Goal: Task Accomplishment & Management: Complete application form

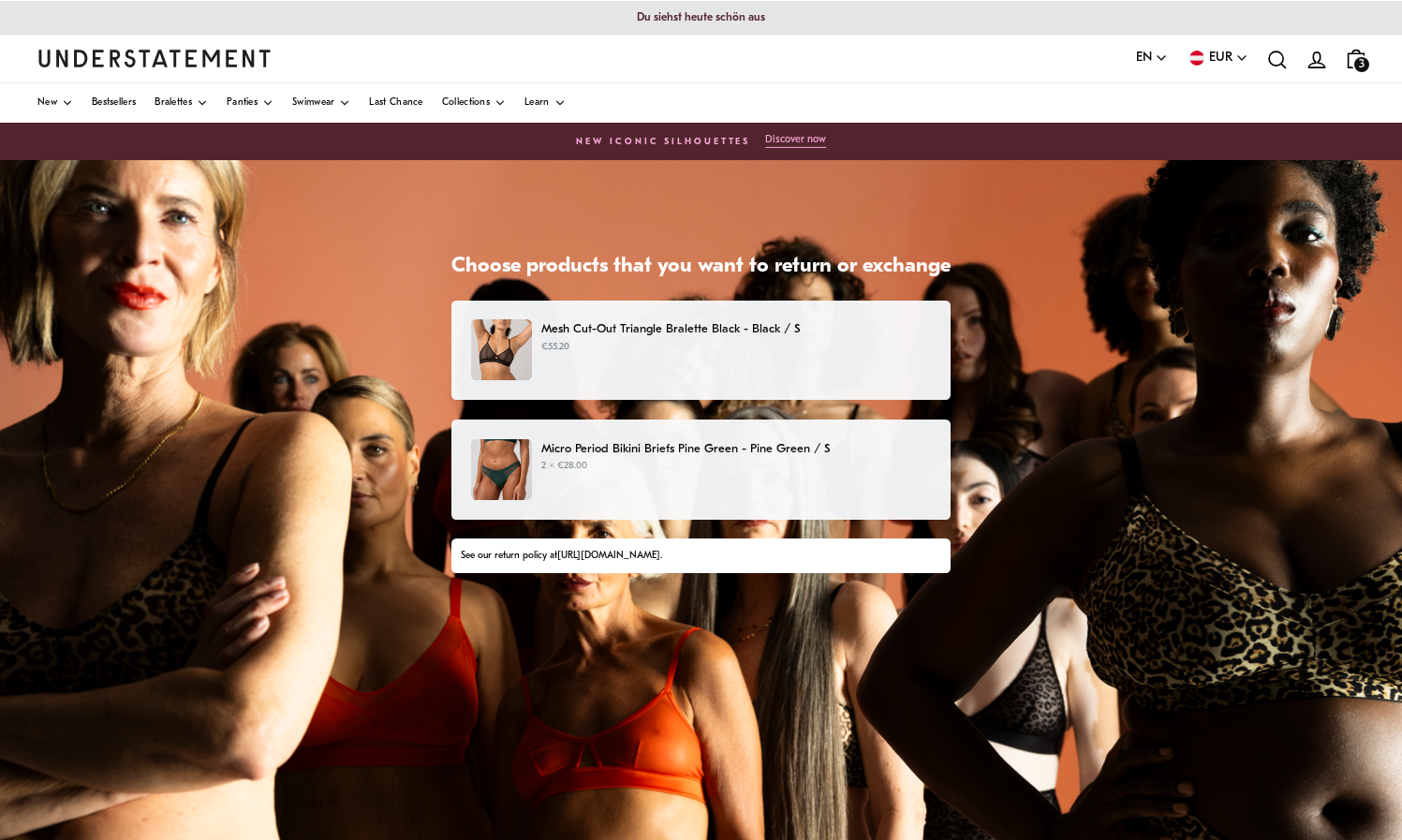
click at [728, 348] on p "€55.20" at bounding box center [736, 346] width 389 height 15
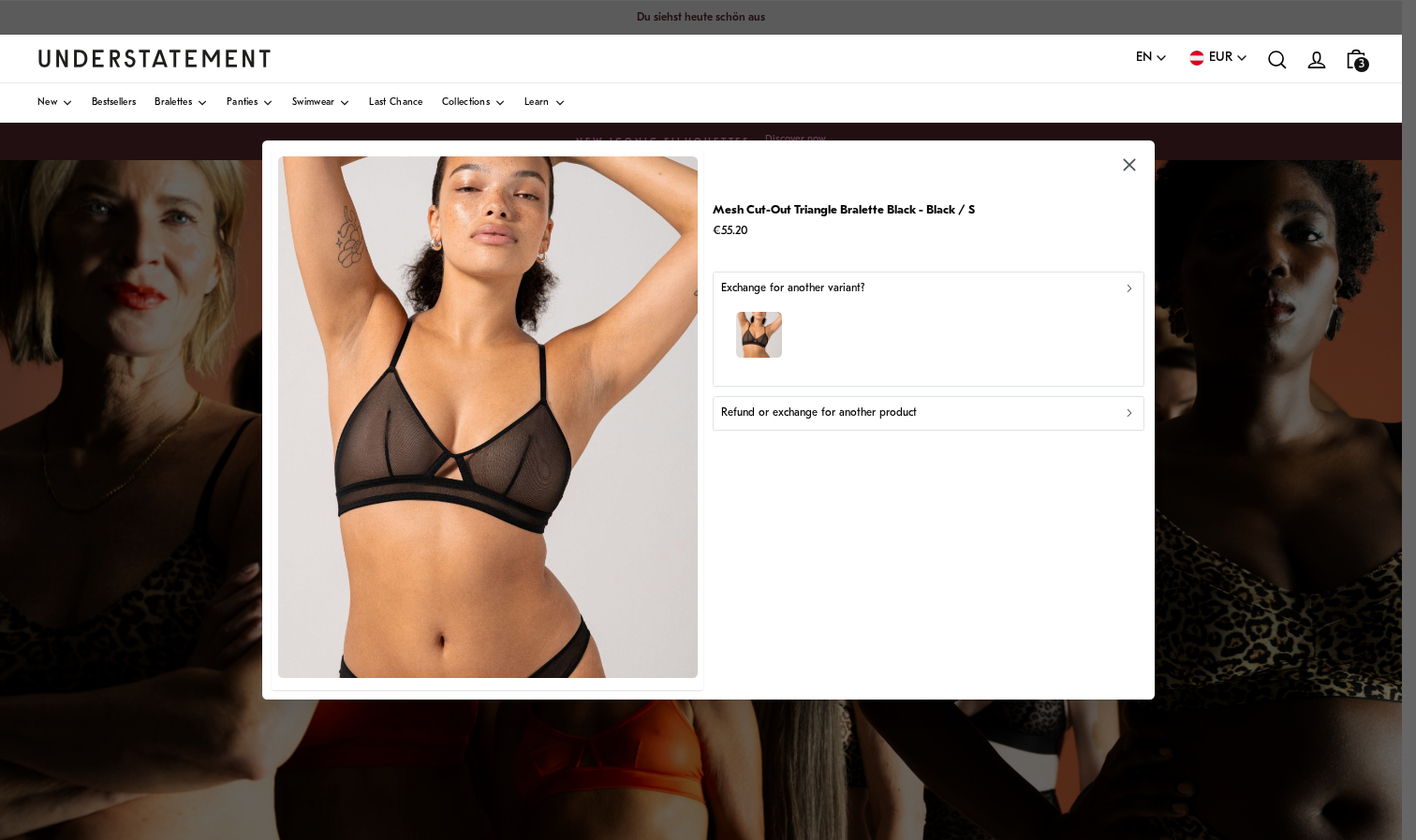
click at [886, 413] on p "Refund or exchange for another product" at bounding box center [819, 414] width 196 height 18
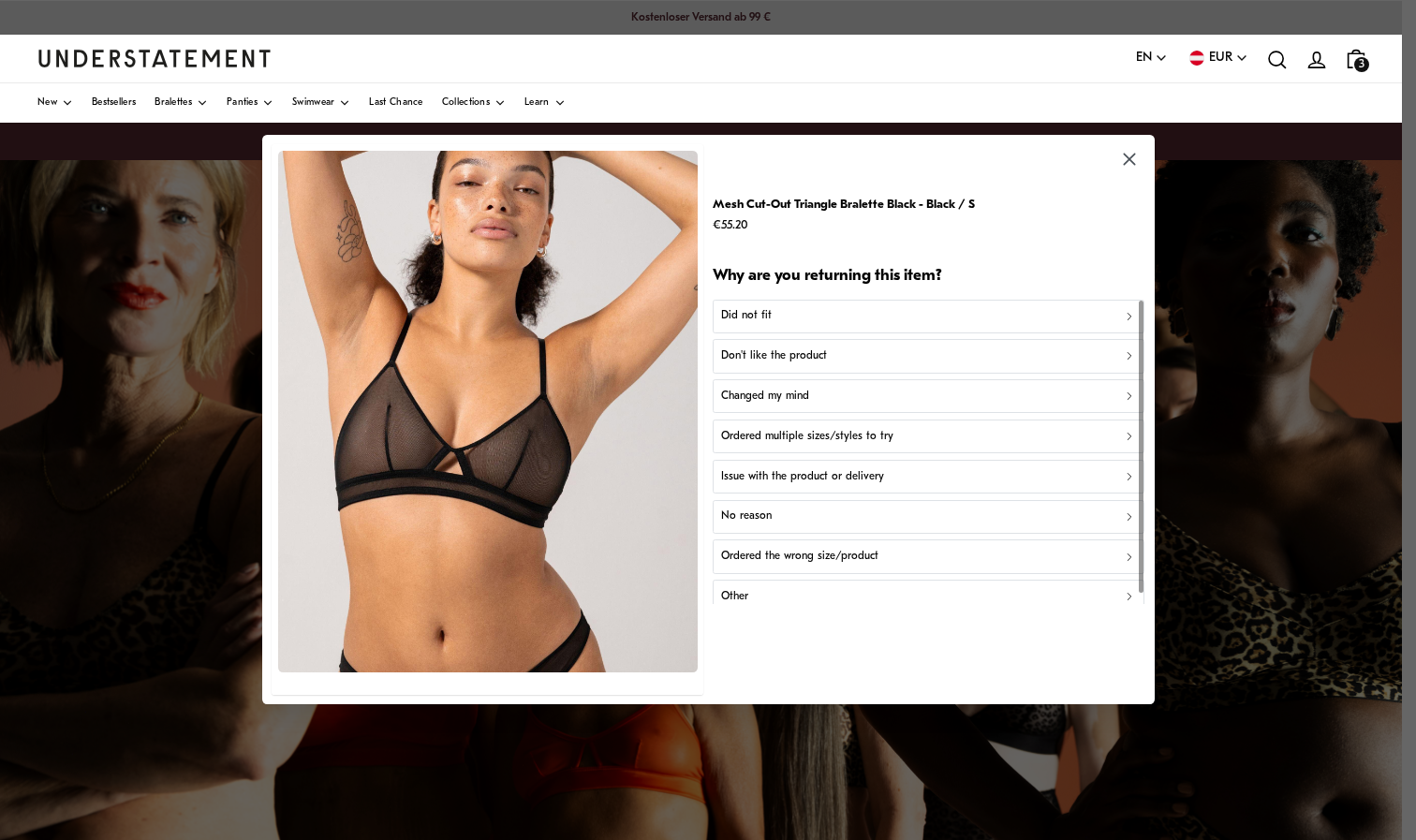
click at [803, 328] on button "Did not fit" at bounding box center [928, 316] width 431 height 34
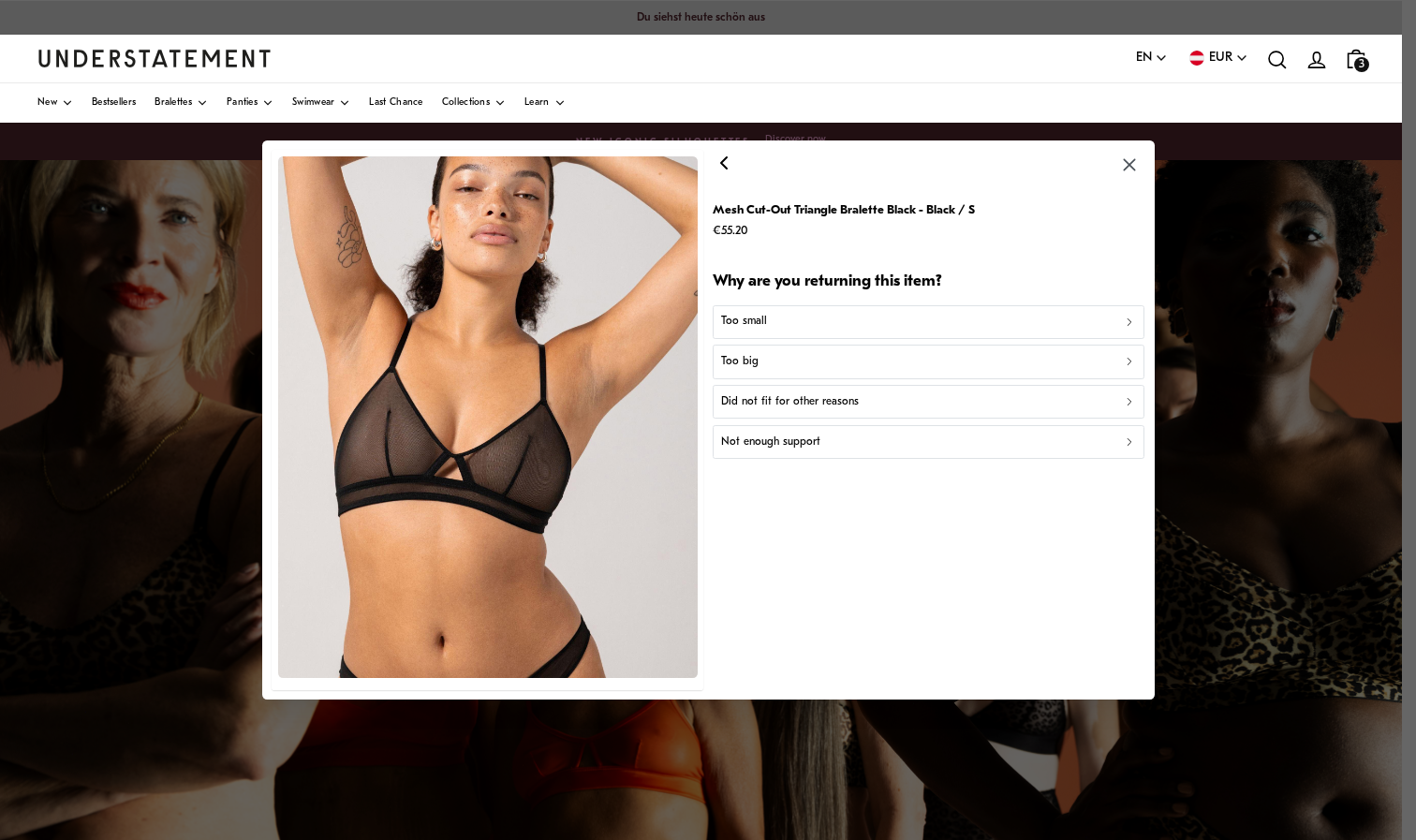
click at [804, 321] on div "Too small" at bounding box center [928, 322] width 415 height 18
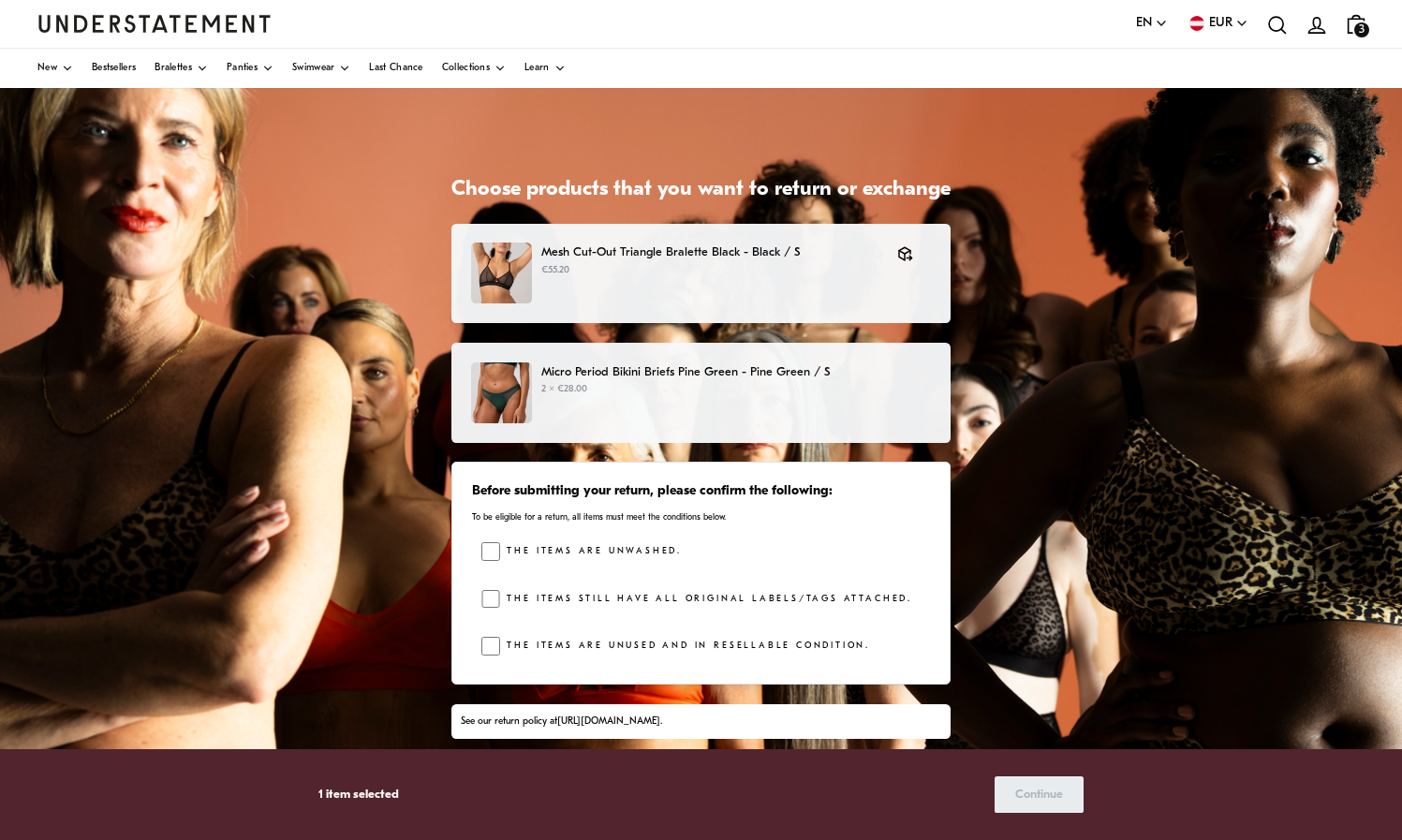
scroll to position [154, 0]
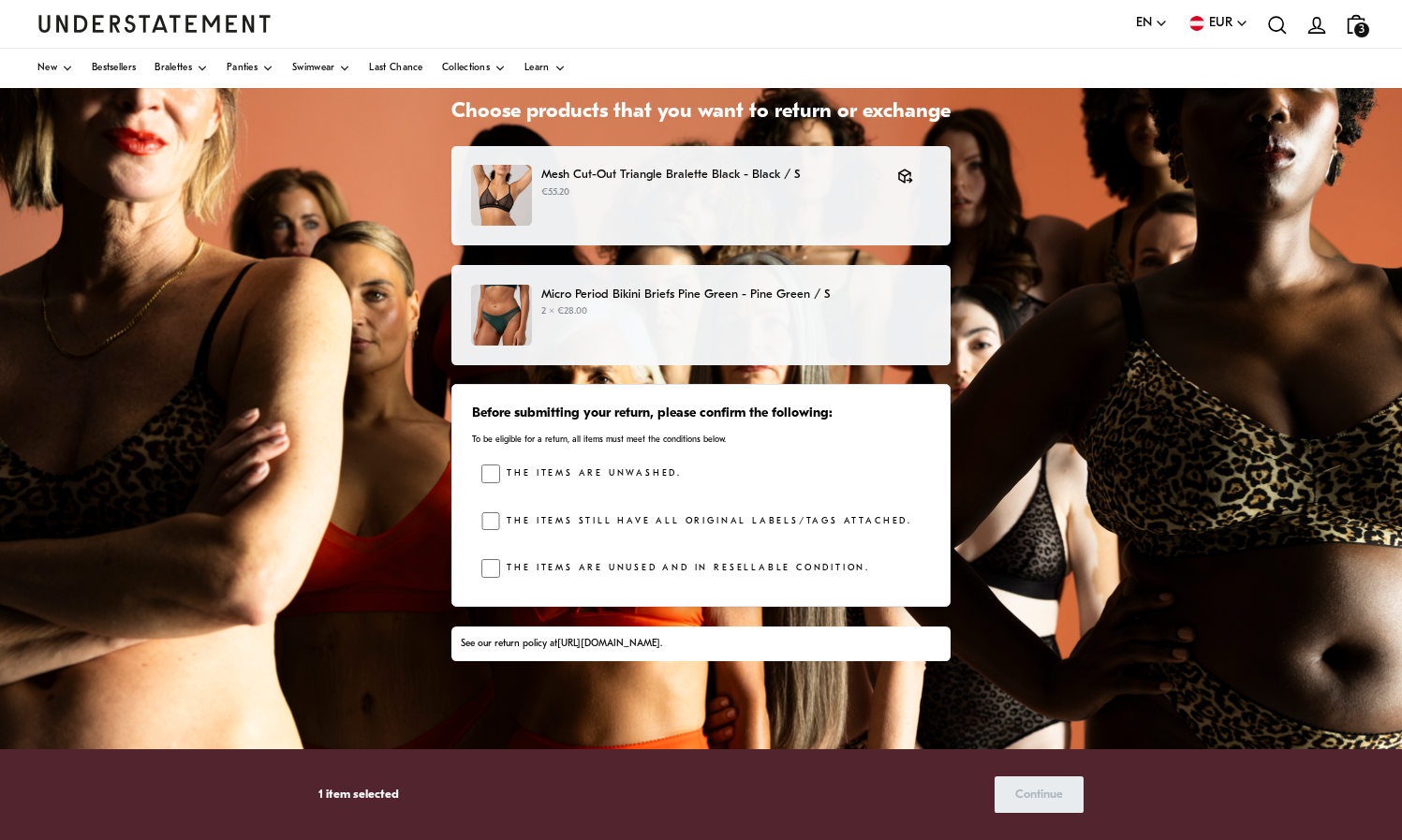
click at [504, 568] on label "The items are unused and in resellable condition." at bounding box center [685, 568] width 370 height 19
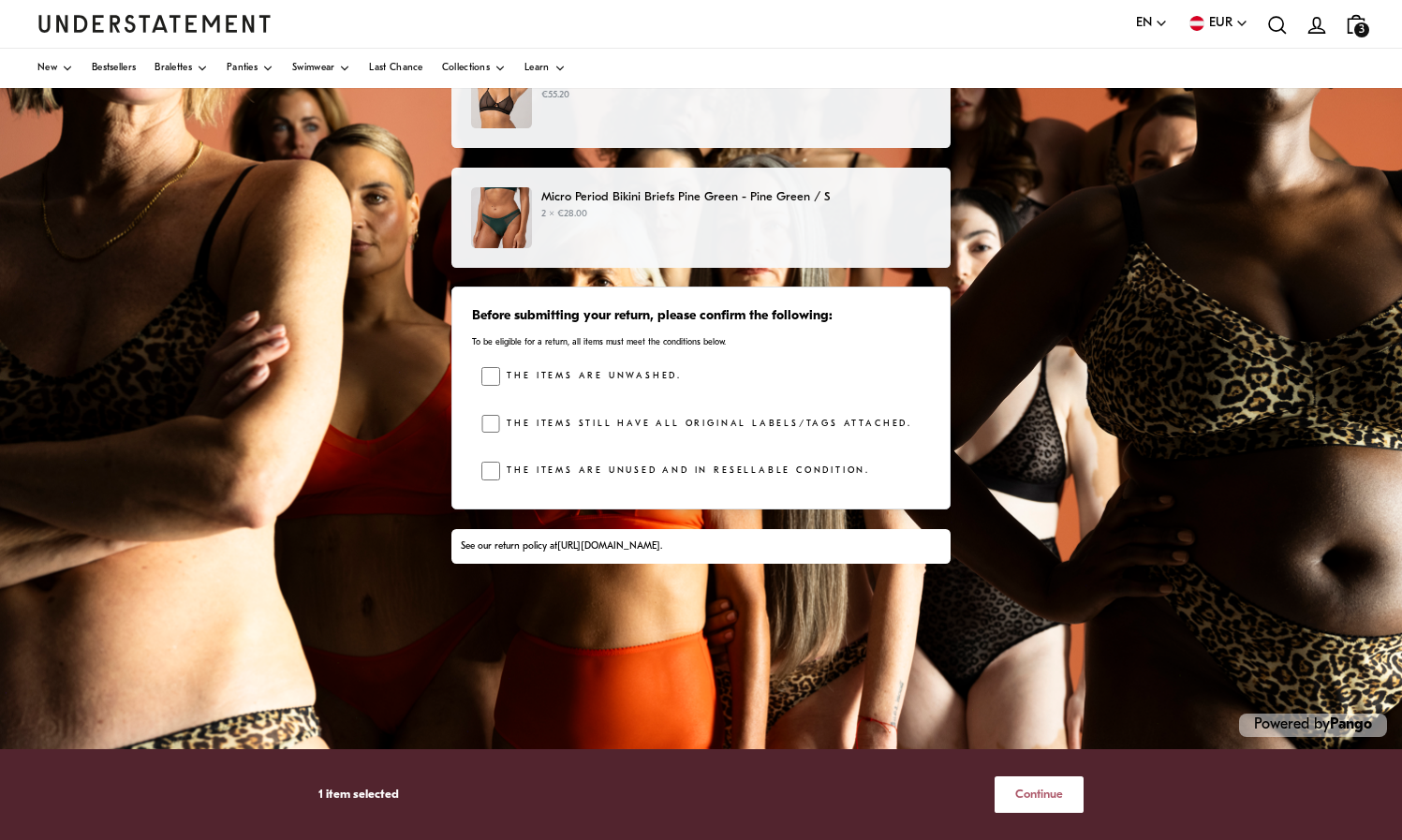
scroll to position [257, 0]
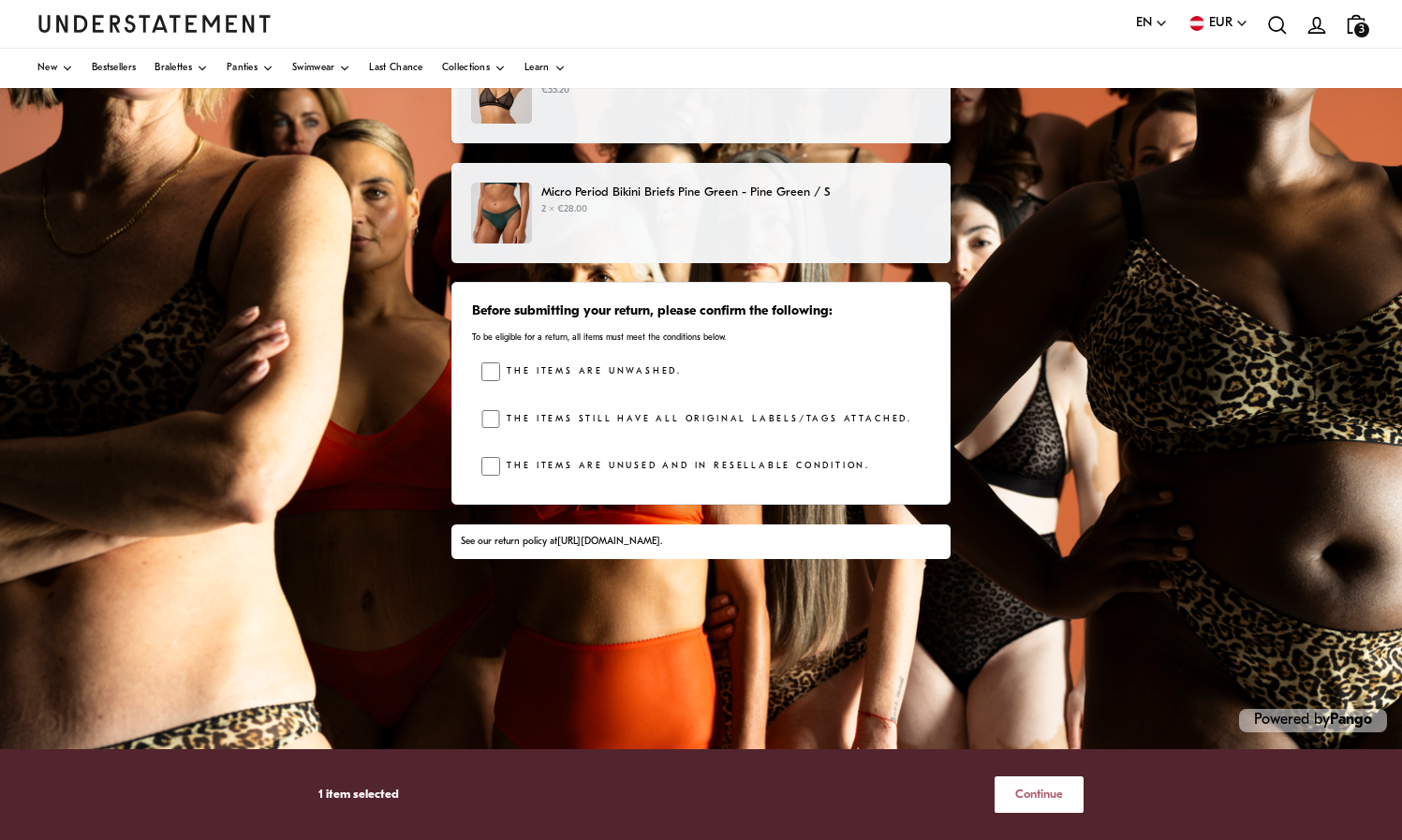
click at [1067, 788] on button "Continue" at bounding box center [1038, 794] width 89 height 36
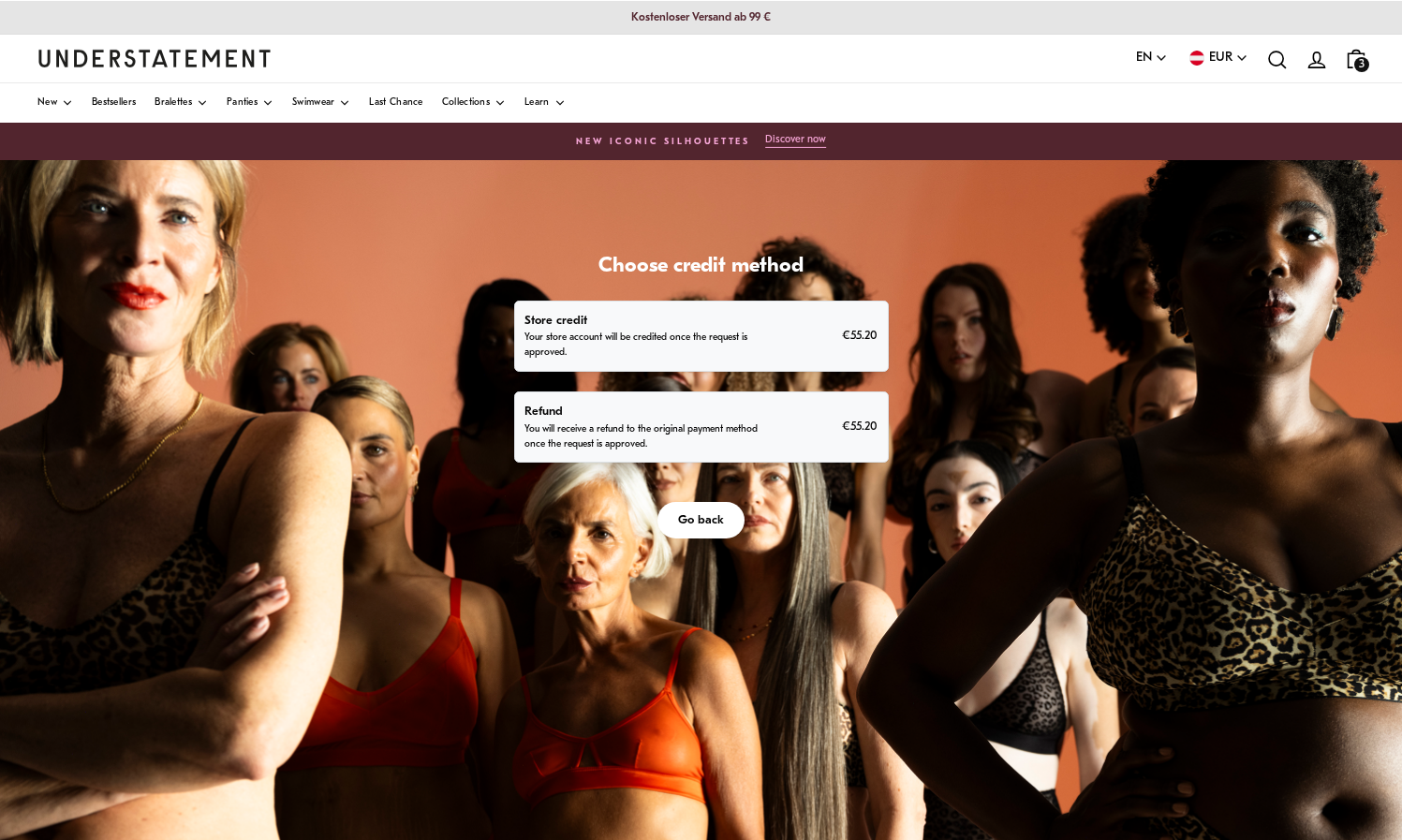
click at [683, 429] on p "You will receive a refund to the original payment method once the request is ap…" at bounding box center [645, 437] width 240 height 30
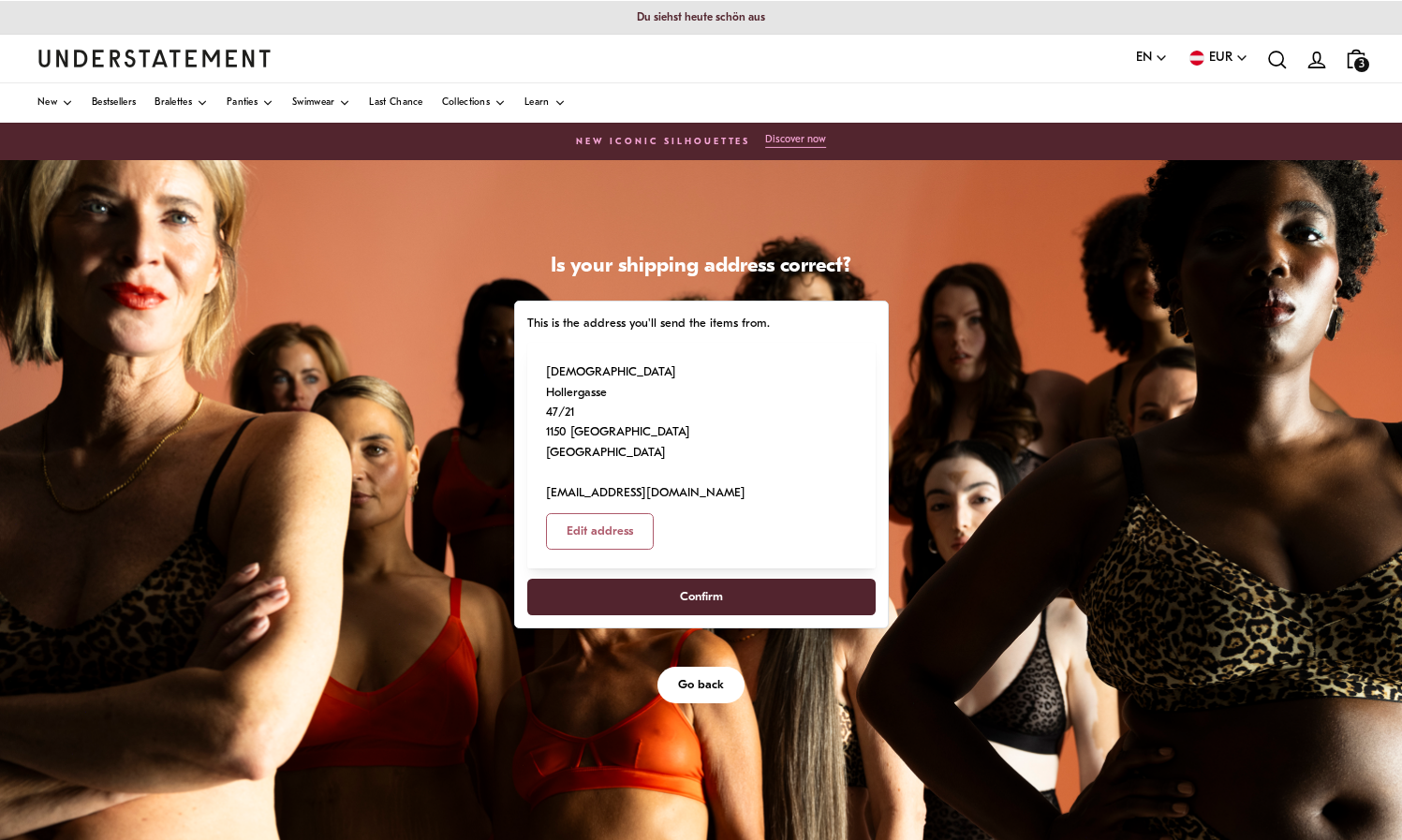
click at [711, 580] on span "Confirm" at bounding box center [701, 597] width 43 height 35
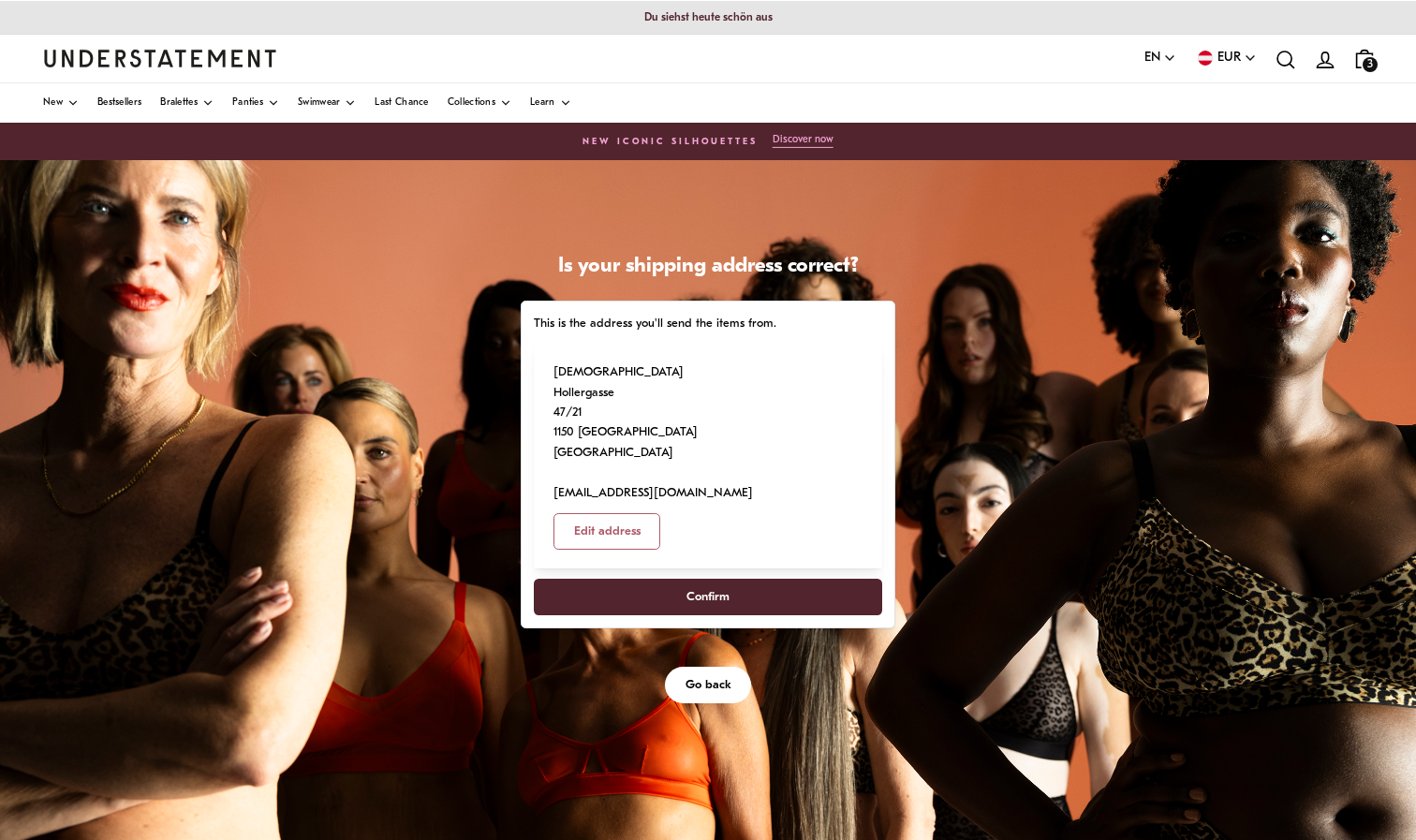
select select "**"
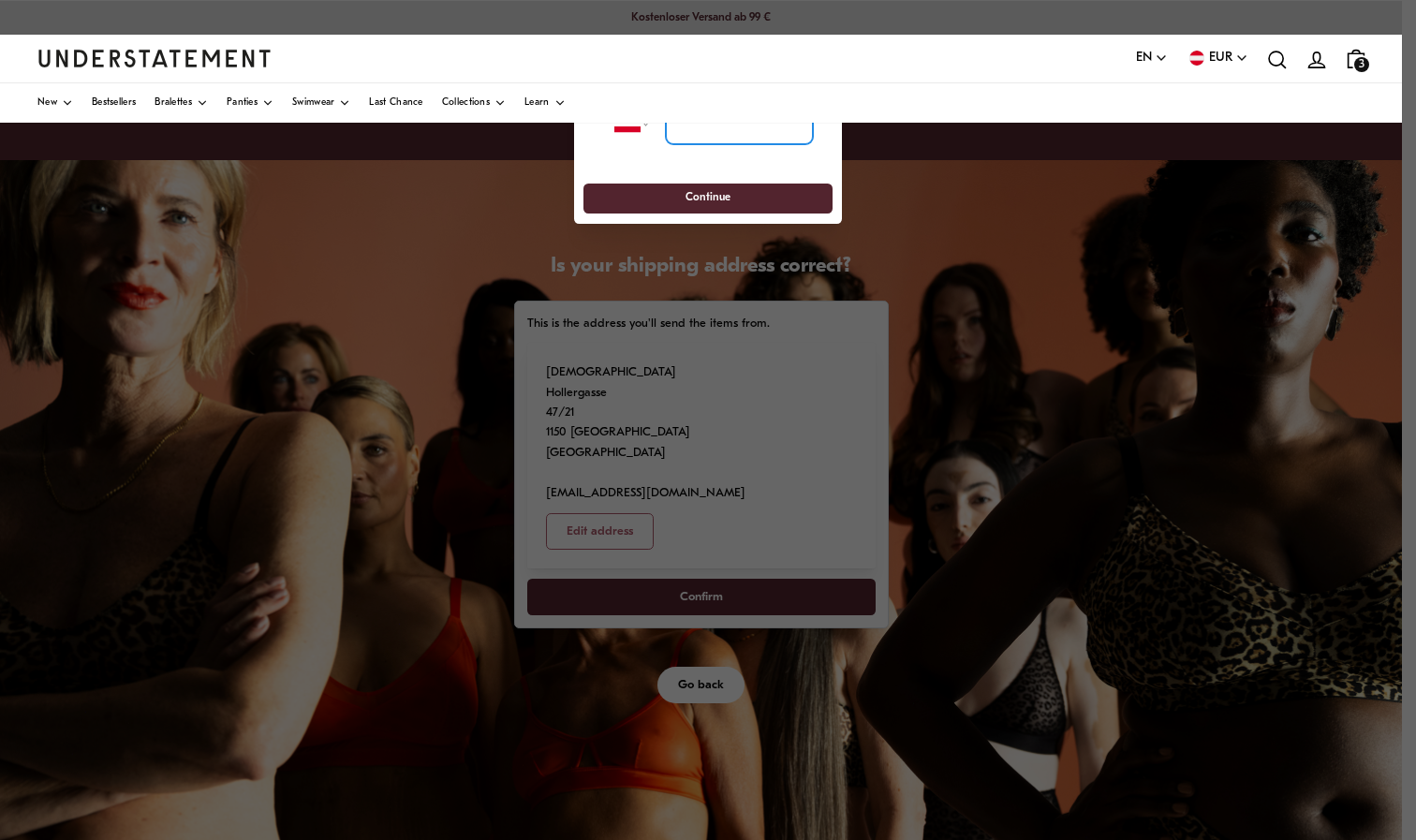
click at [699, 129] on input "tel" at bounding box center [739, 124] width 147 height 41
type input "**********"
click at [754, 205] on span "Continue" at bounding box center [708, 199] width 215 height 29
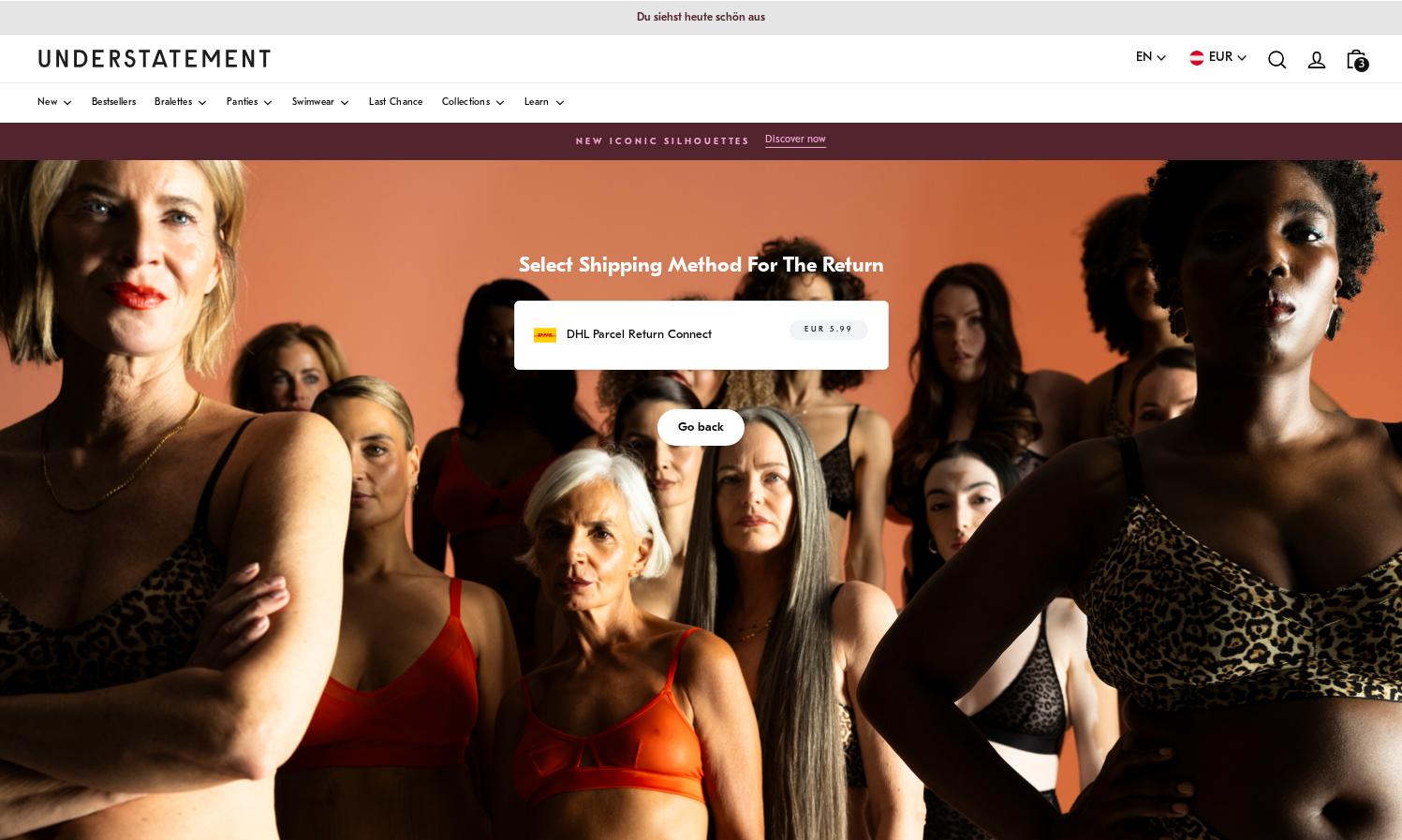
click at [837, 337] on span "EUR 5.99" at bounding box center [828, 330] width 48 height 19
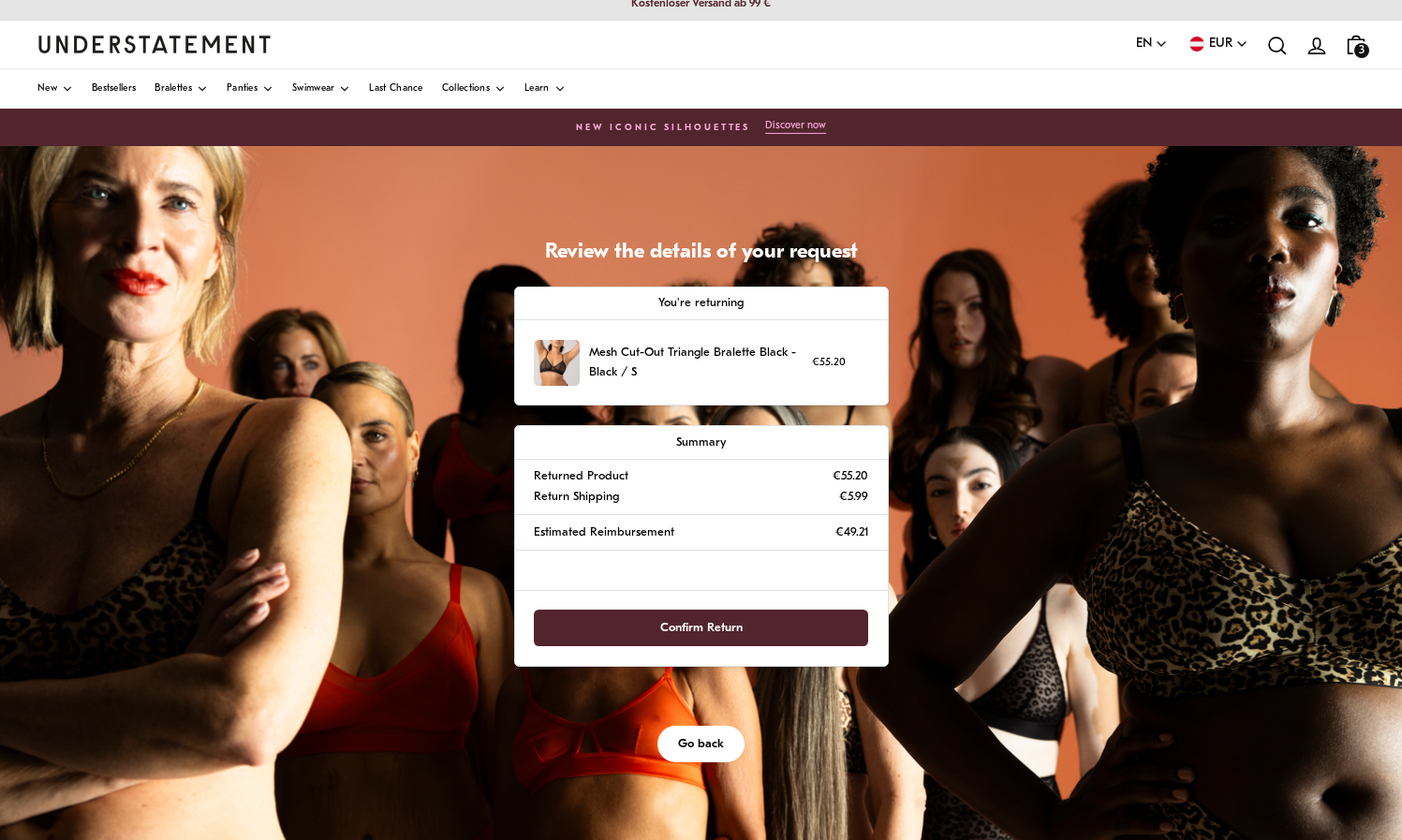
scroll to position [15, 0]
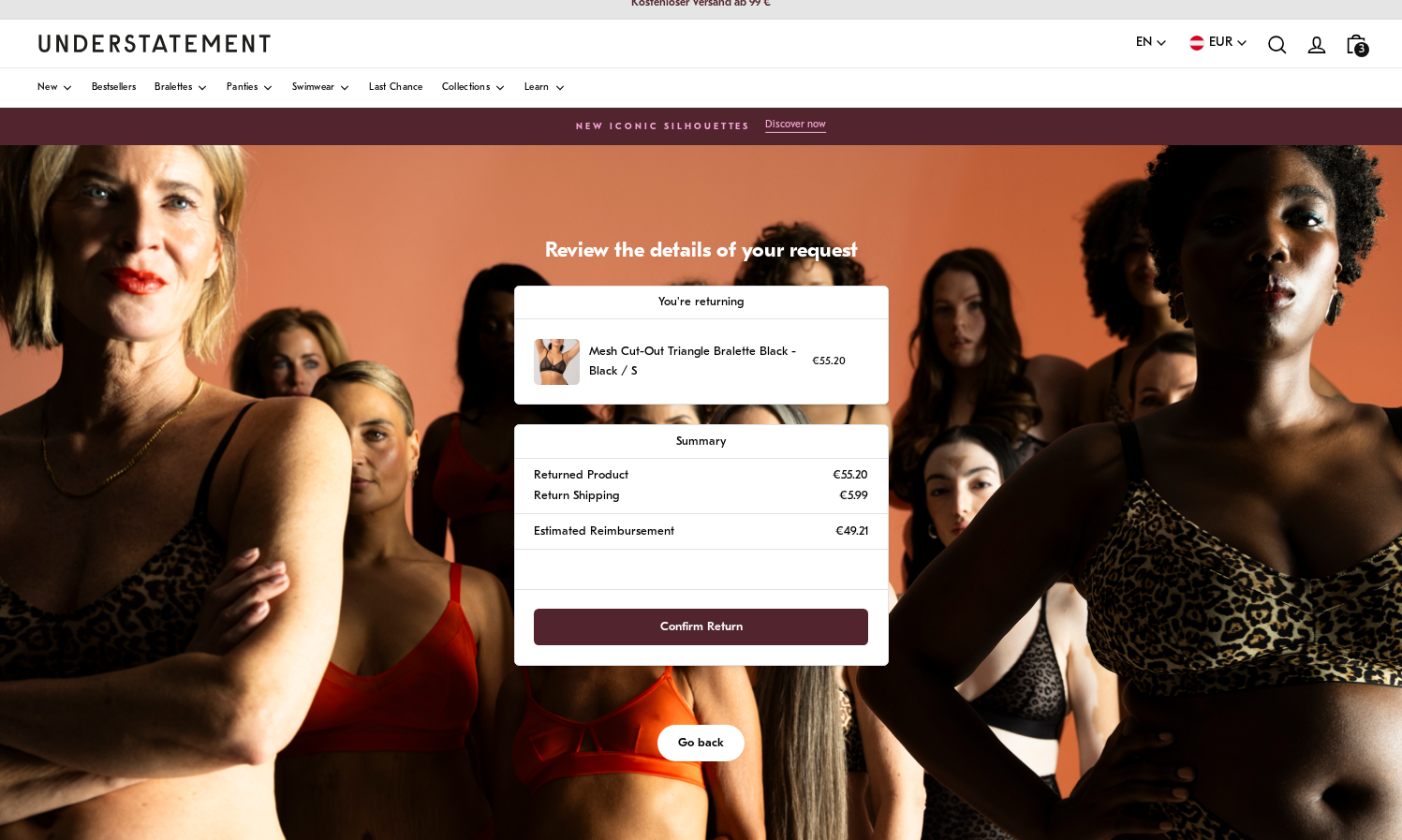
click at [782, 620] on span "Confirm Return" at bounding box center [701, 627] width 293 height 35
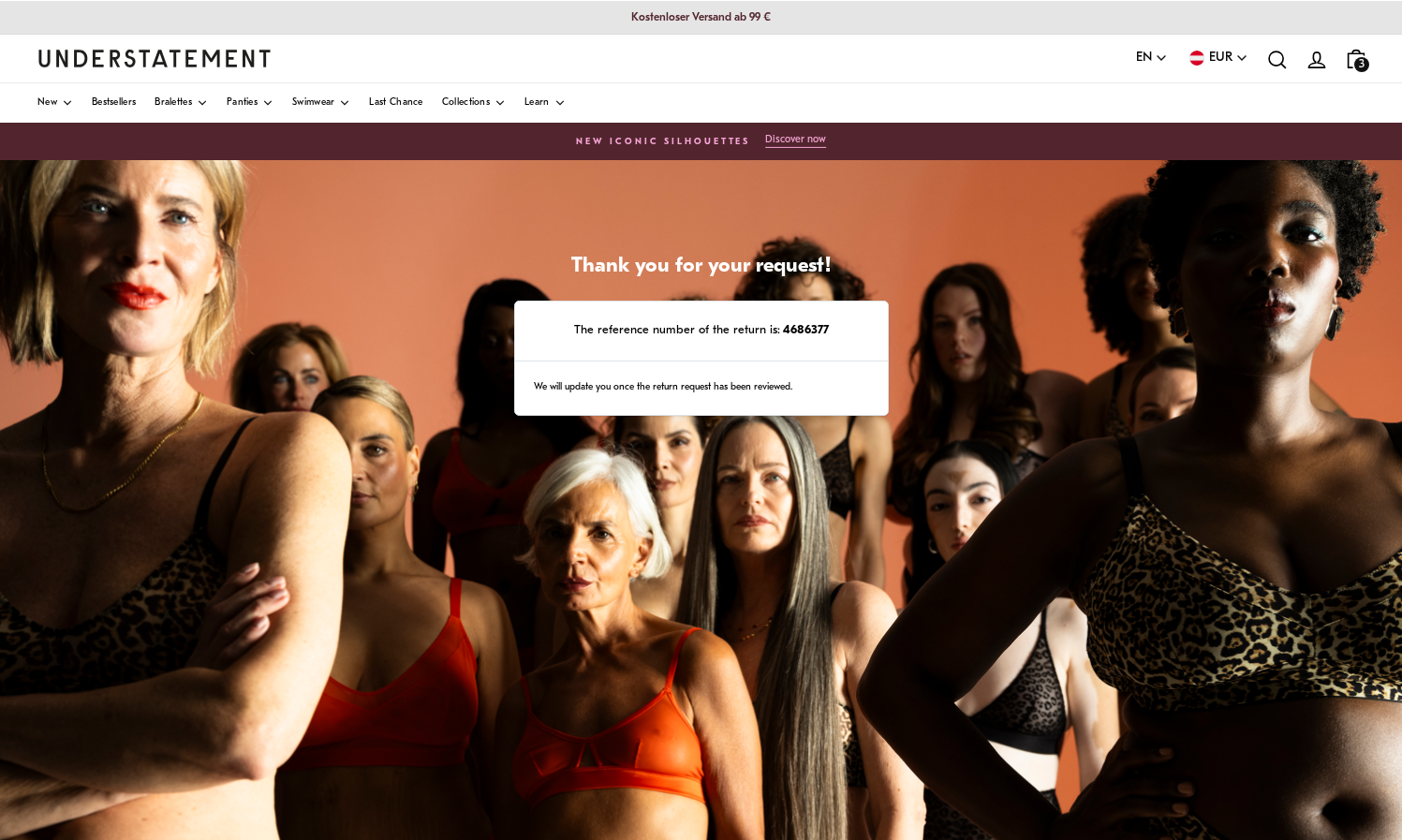
scroll to position [4, 0]
